Goal: Book appointment/travel/reservation

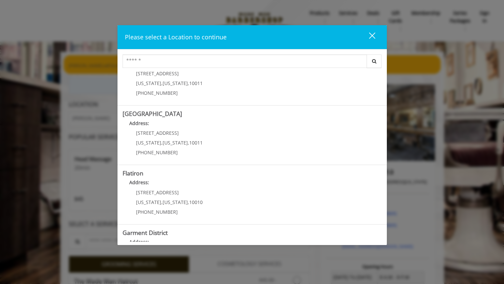
scroll to position [126, 0]
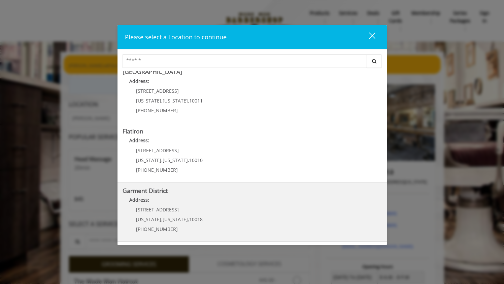
click at [229, 217] on District "Garment District Address: 1400 Broadway New York , New York , 10018 (212) 997-4…" at bounding box center [251, 212] width 259 height 49
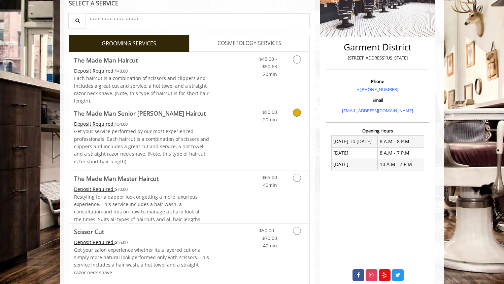
scroll to position [140, 0]
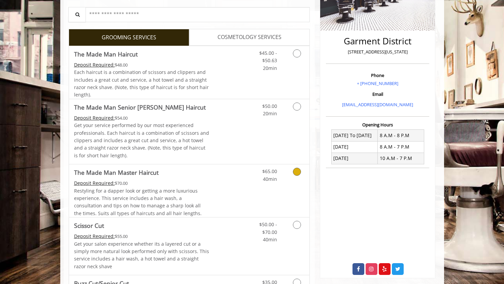
click at [227, 205] on link "Discounted Price" at bounding box center [229, 191] width 40 height 53
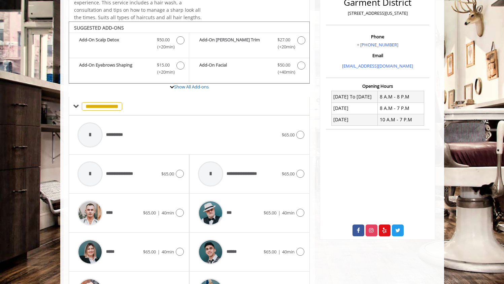
scroll to position [173, 0]
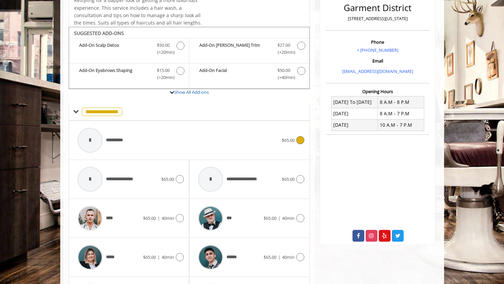
click at [101, 141] on div at bounding box center [89, 140] width 25 height 25
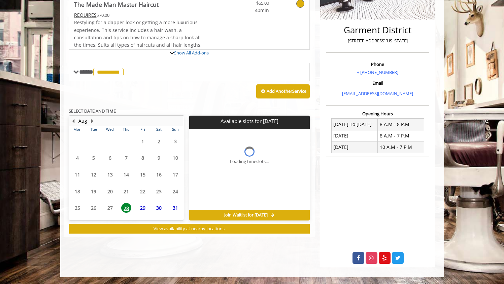
scroll to position [182, 0]
